Goal: Task Accomplishment & Management: Use online tool/utility

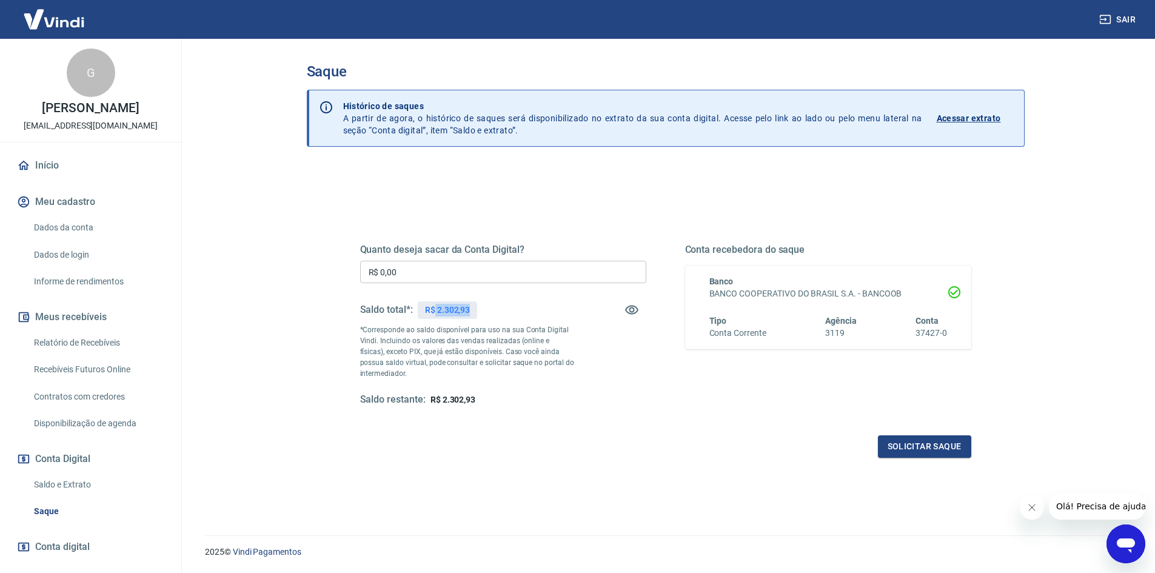
drag, startPoint x: 435, startPoint y: 310, endPoint x: 497, endPoint y: 306, distance: 62.0
click at [497, 306] on div "Saldo total*: R$ 2.302,93" at bounding box center [503, 309] width 286 height 29
drag, startPoint x: 436, startPoint y: 310, endPoint x: 482, endPoint y: 307, distance: 46.1
click at [482, 307] on div "Saldo total*: R$ 2.302,93" at bounding box center [503, 309] width 286 height 29
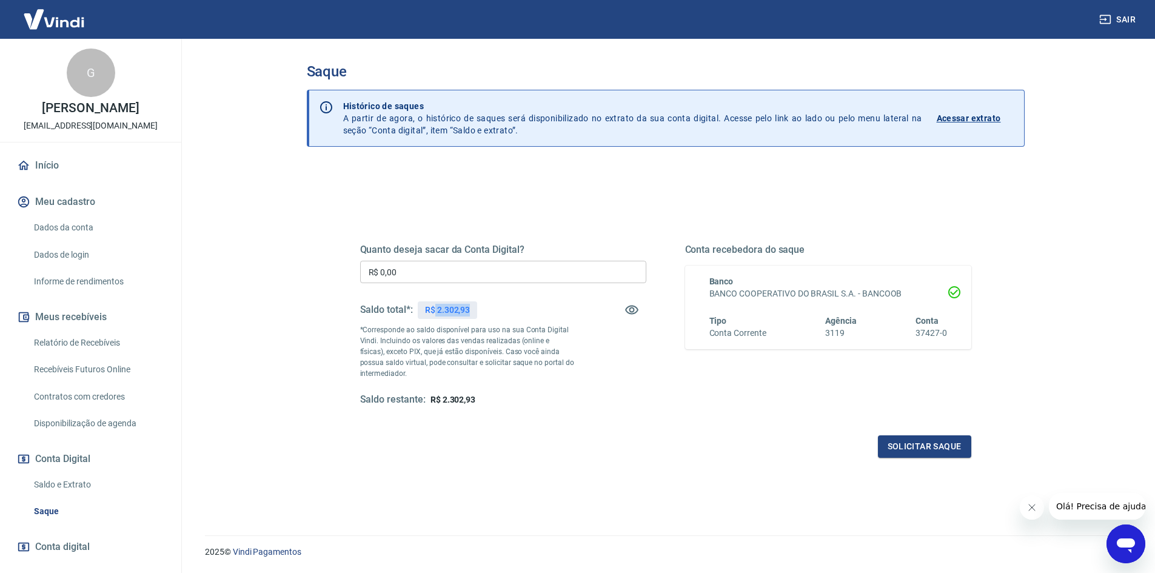
copy p "2.302,93"
click at [427, 270] on input "R$ 0,00" at bounding box center [503, 272] width 286 height 22
paste input "2.302,93"
type input "R$ 2.302,93"
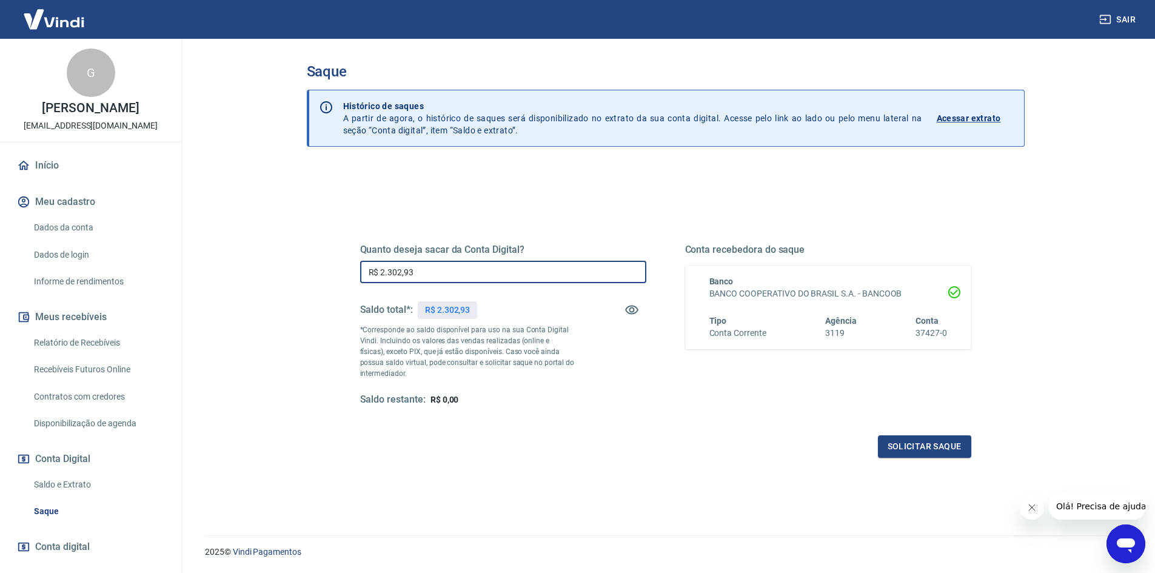
click at [503, 294] on div "Quanto deseja sacar da Conta Digital? R$ 2.302,93 ​ Saldo total*: R$ 2.302,93 *…" at bounding box center [503, 325] width 286 height 162
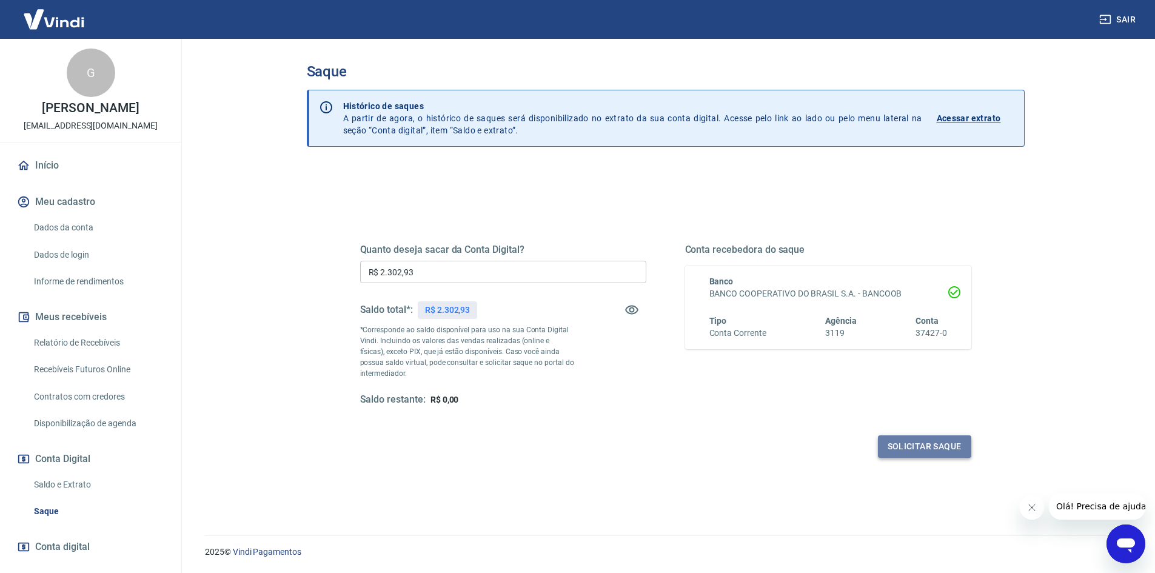
click at [929, 442] on button "Solicitar saque" at bounding box center [924, 446] width 93 height 22
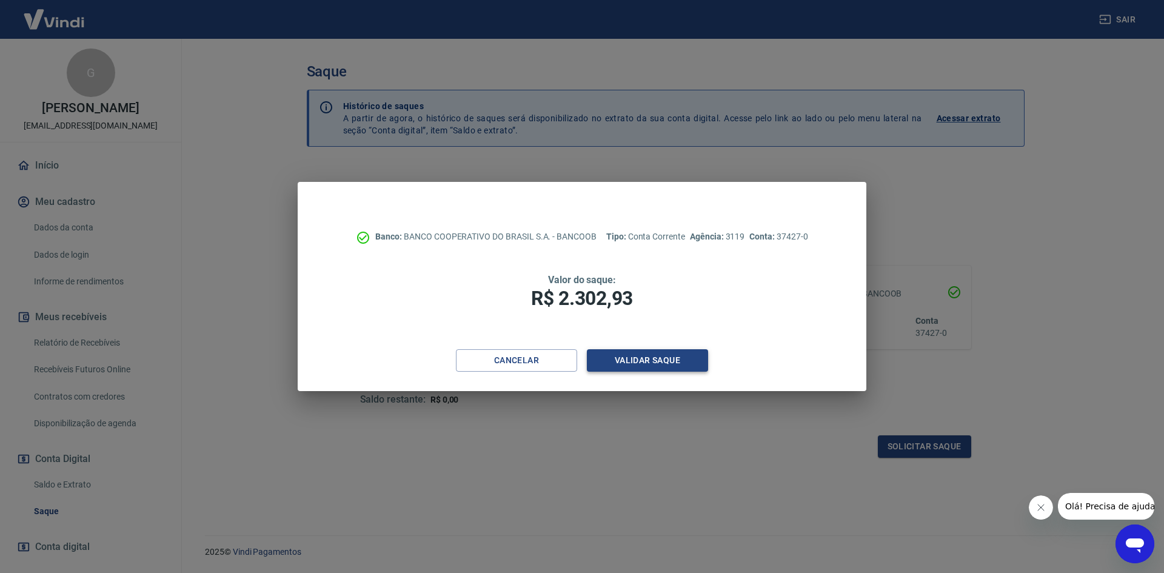
click at [656, 364] on button "Validar saque" at bounding box center [647, 360] width 121 height 22
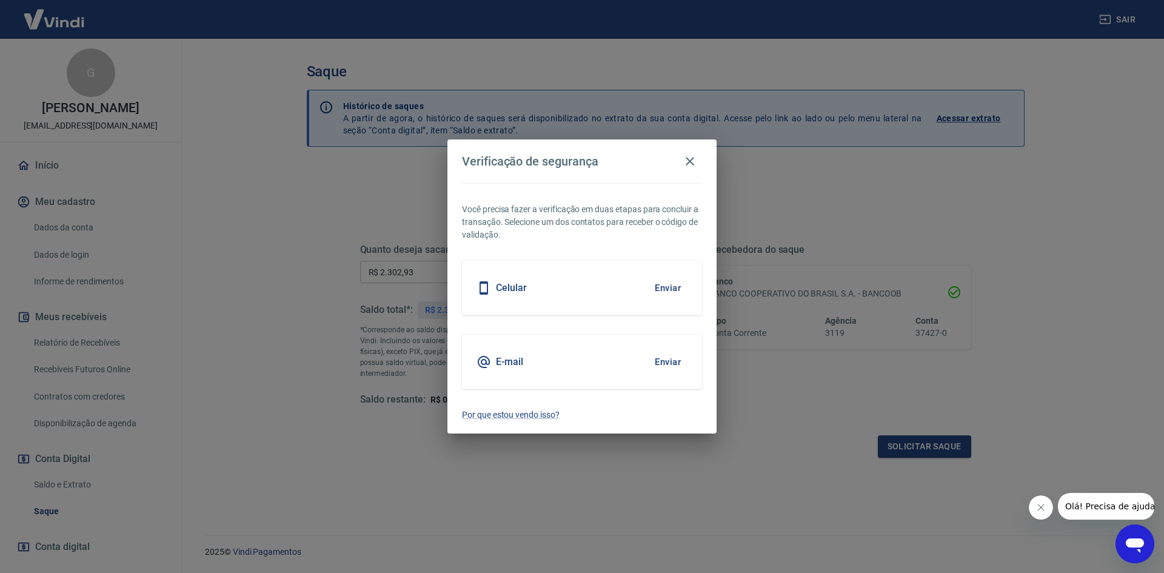
click at [674, 362] on button "Enviar" at bounding box center [667, 361] width 39 height 25
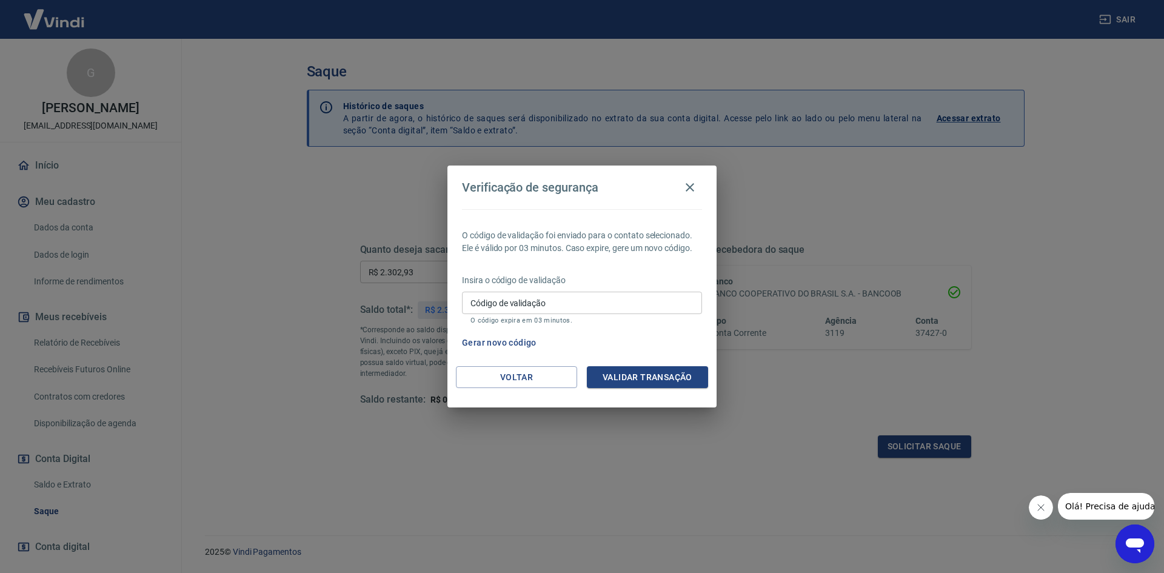
click at [553, 296] on input "Código de validação" at bounding box center [582, 303] width 240 height 22
paste input "499593"
type input "499593"
click at [664, 378] on button "Validar transação" at bounding box center [647, 377] width 121 height 22
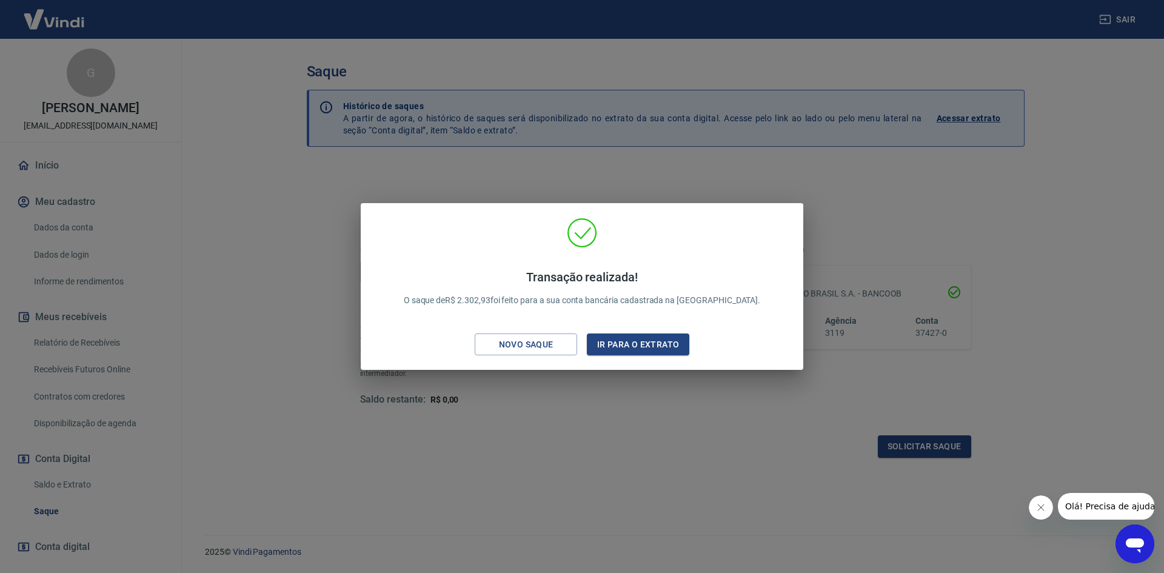
click at [496, 169] on div "Transação realizada! O saque de R$ 2.302,93 foi feito para a sua conta bancária…" at bounding box center [582, 286] width 1164 height 573
